Goal: Task Accomplishment & Management: Use online tool/utility

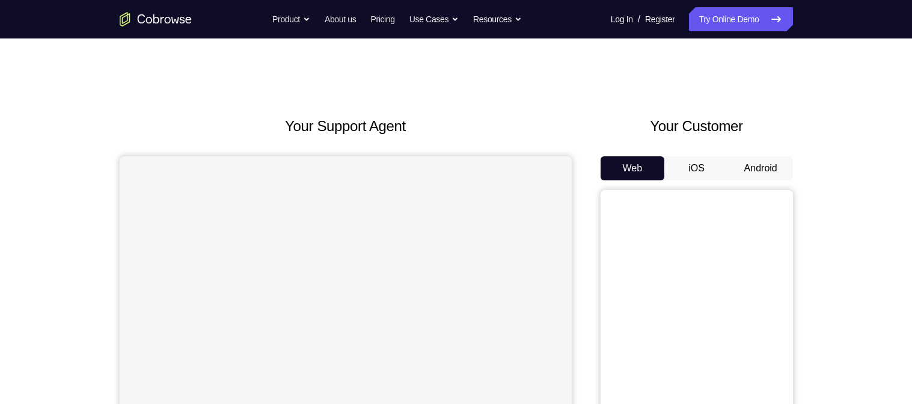
click at [756, 167] on button "Android" at bounding box center [761, 168] width 64 height 24
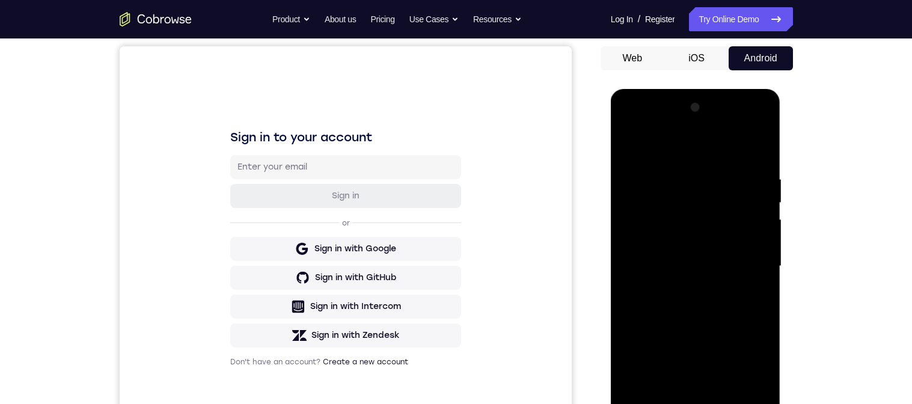
scroll to position [271, 0]
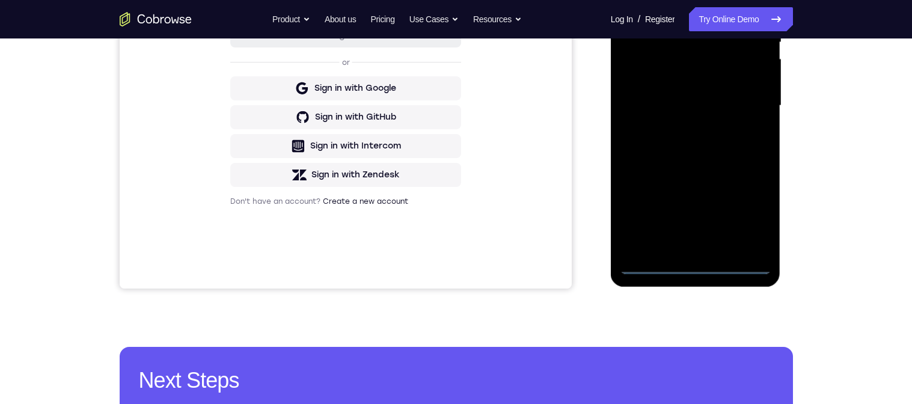
click at [696, 261] on div at bounding box center [695, 105] width 151 height 337
click at [697, 262] on div at bounding box center [695, 105] width 151 height 337
click at [756, 213] on div at bounding box center [695, 105] width 151 height 337
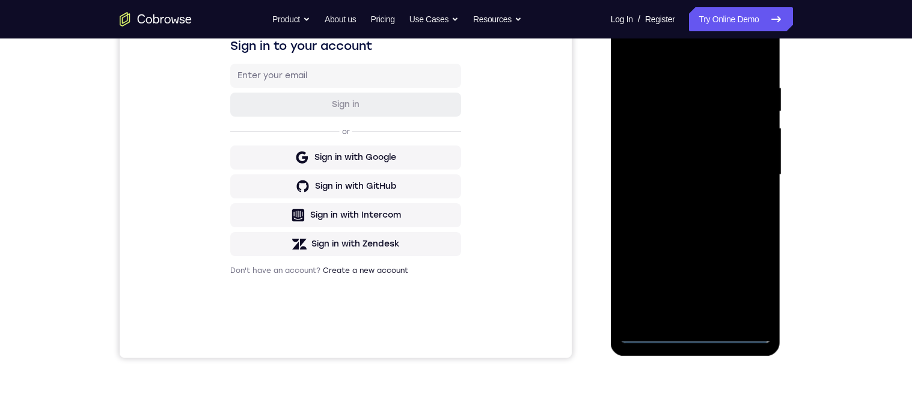
scroll to position [130, 0]
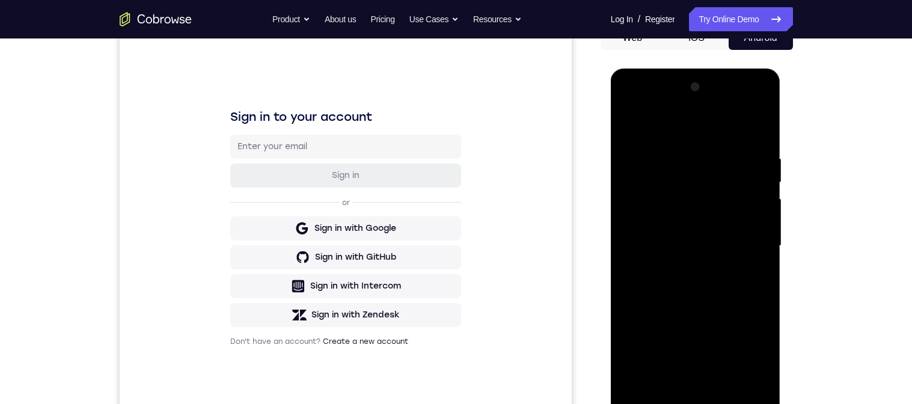
click at [725, 133] on div at bounding box center [695, 246] width 151 height 337
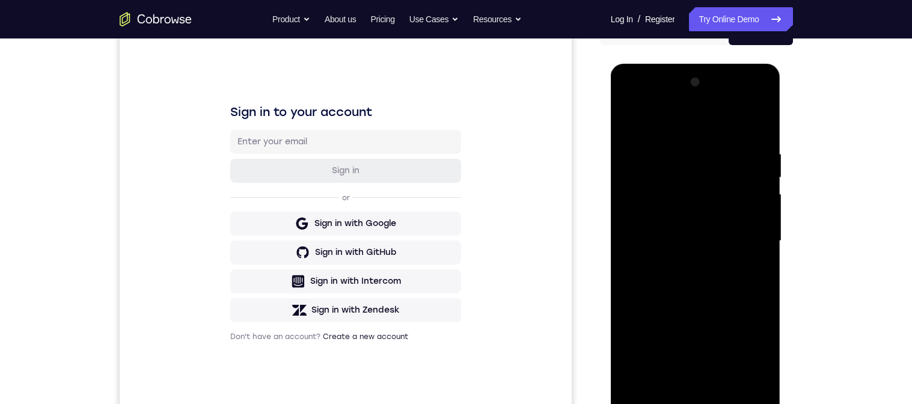
scroll to position [141, 0]
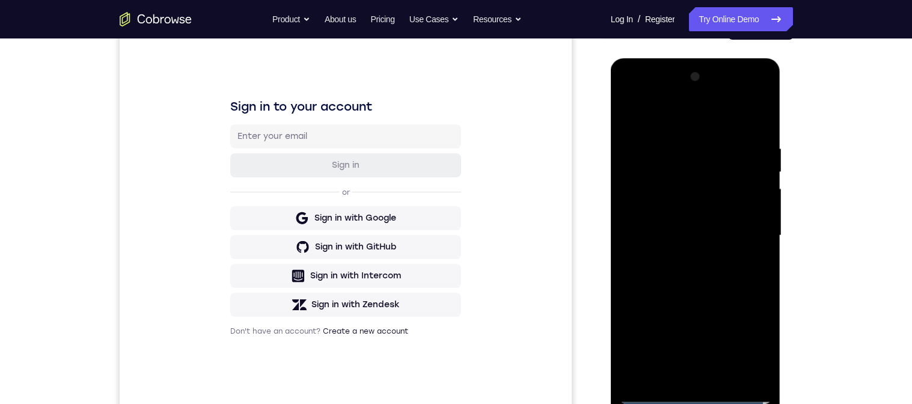
click at [754, 232] on div at bounding box center [695, 235] width 151 height 337
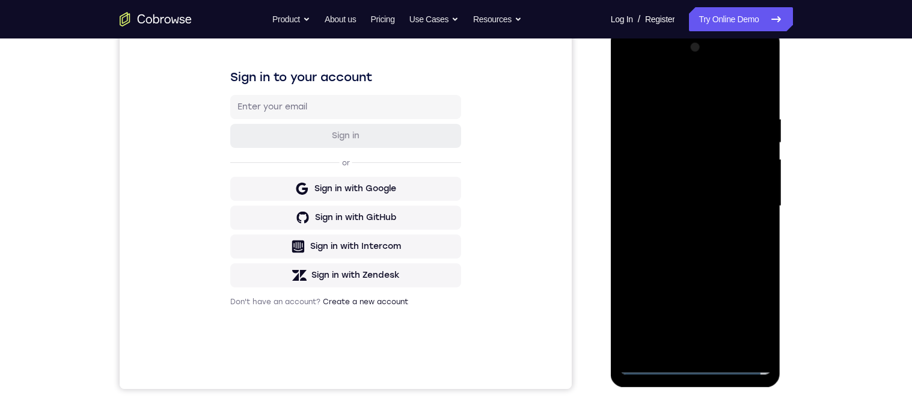
click at [693, 350] on div at bounding box center [695, 206] width 151 height 337
click at [693, 352] on div at bounding box center [695, 206] width 151 height 337
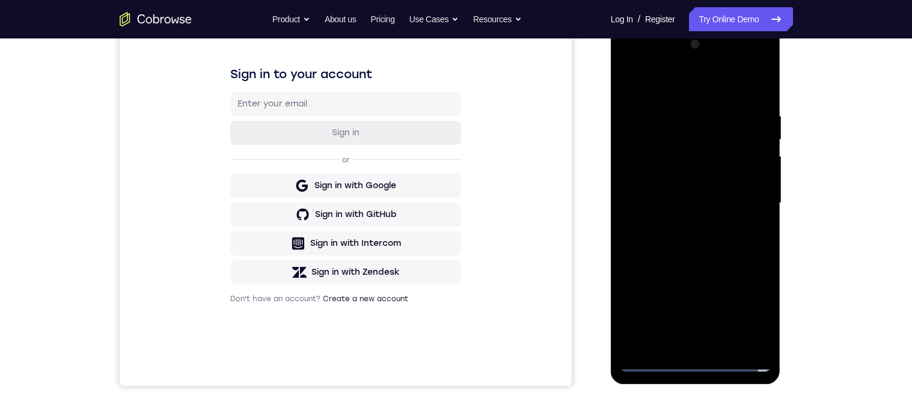
click at [729, 203] on div at bounding box center [695, 203] width 151 height 337
click at [667, 182] on div at bounding box center [695, 203] width 151 height 337
click at [659, 184] on div at bounding box center [695, 203] width 151 height 337
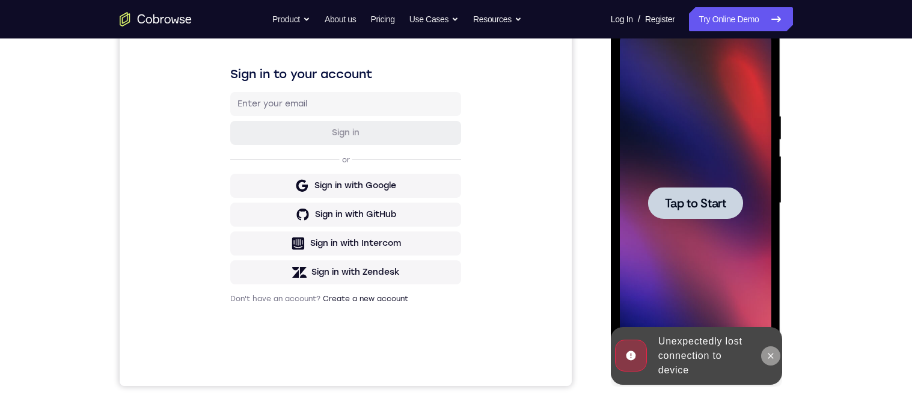
click at [768, 359] on icon at bounding box center [771, 356] width 10 height 10
